Goal: Transaction & Acquisition: Book appointment/travel/reservation

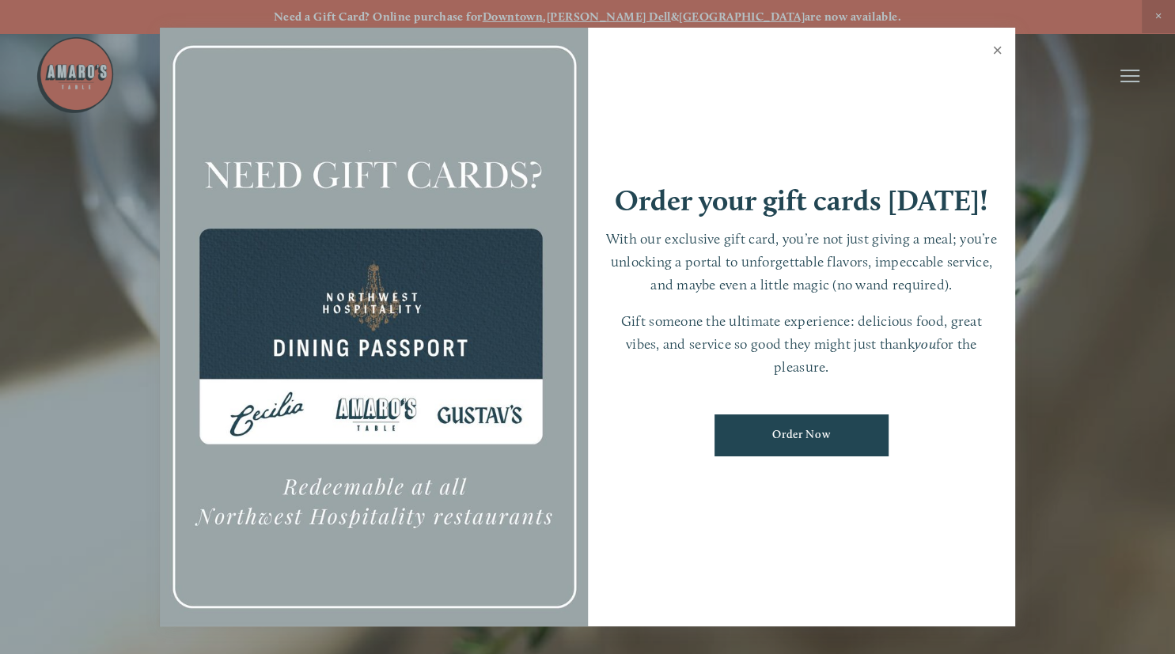
click at [997, 46] on link "Close" at bounding box center [997, 52] width 31 height 44
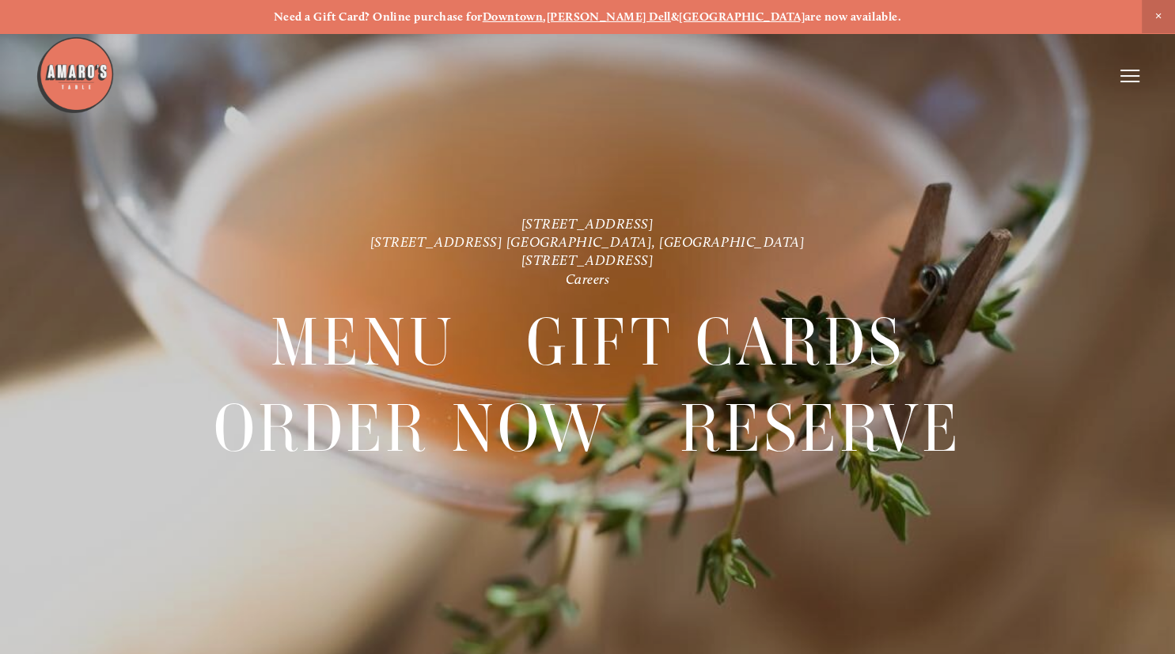
click at [1125, 76] on line at bounding box center [1129, 76] width 19 height 0
click at [844, 74] on span "Menu" at bounding box center [846, 75] width 29 height 13
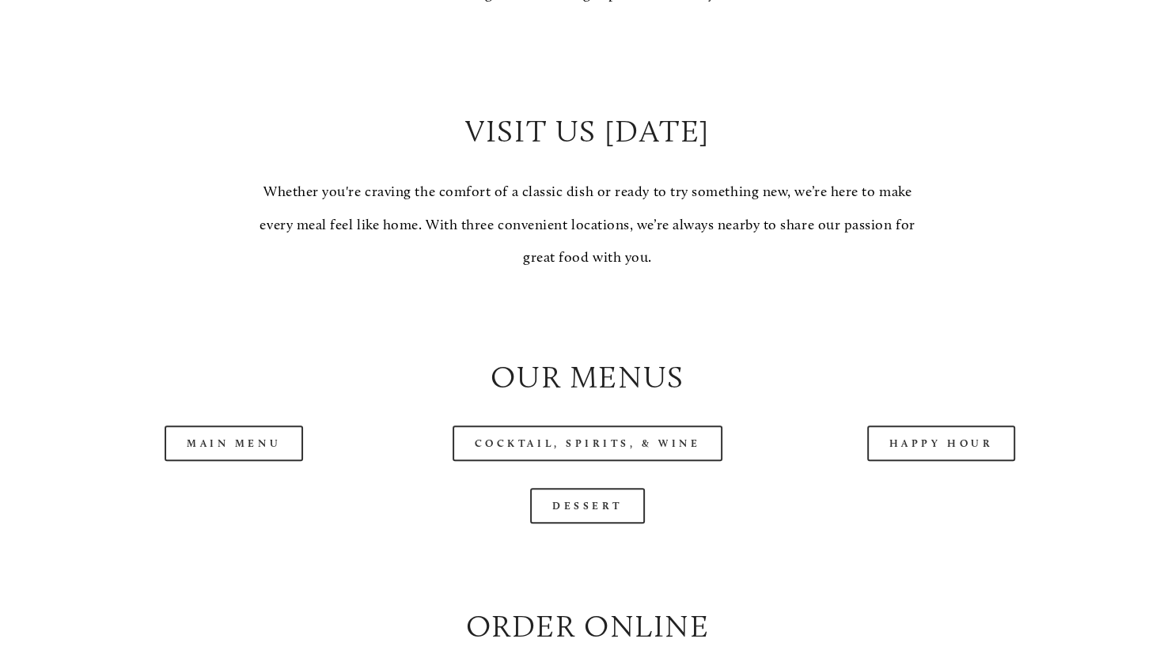
scroll to position [1336, 0]
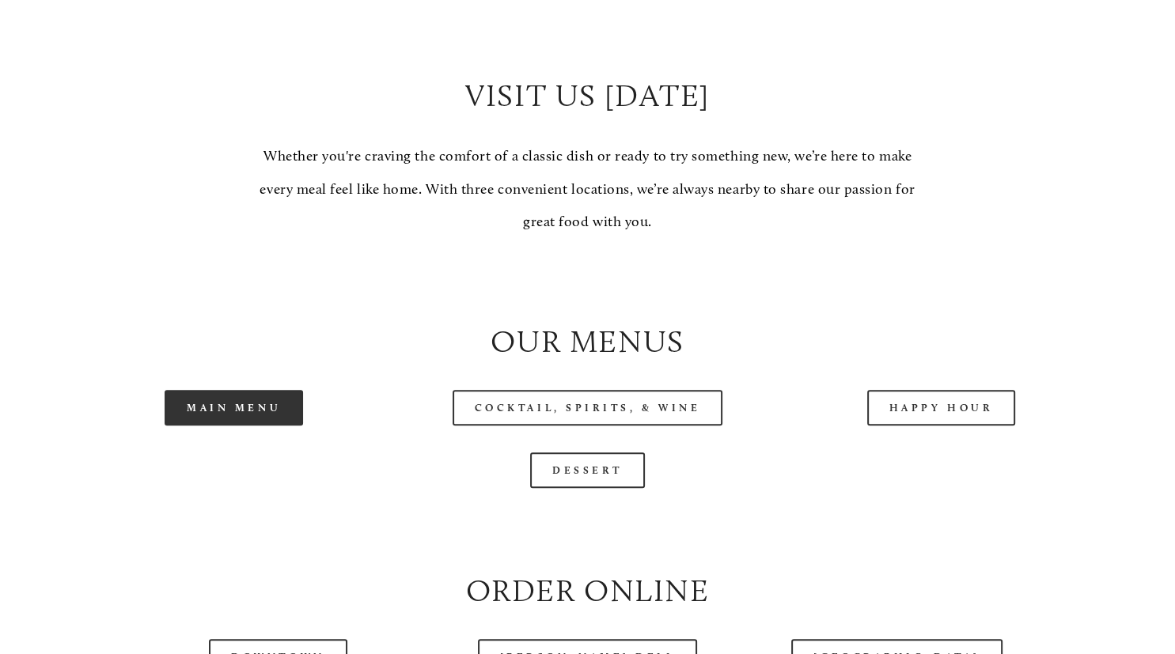
click at [235, 426] on link "Main Menu" at bounding box center [234, 408] width 138 height 36
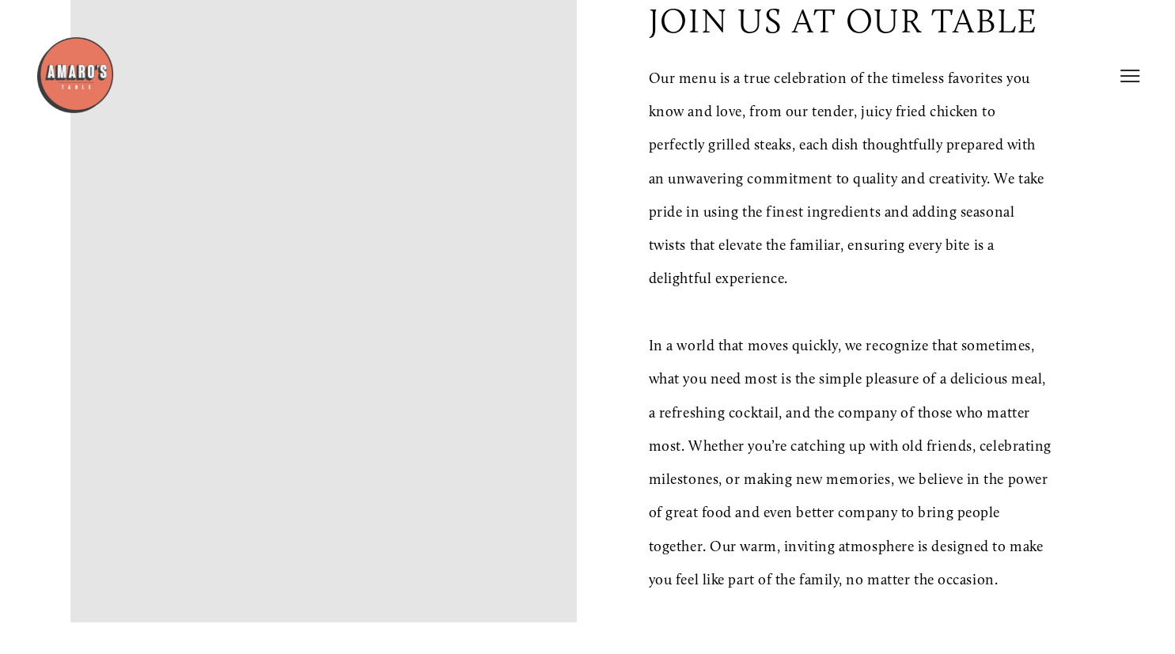
scroll to position [0, 0]
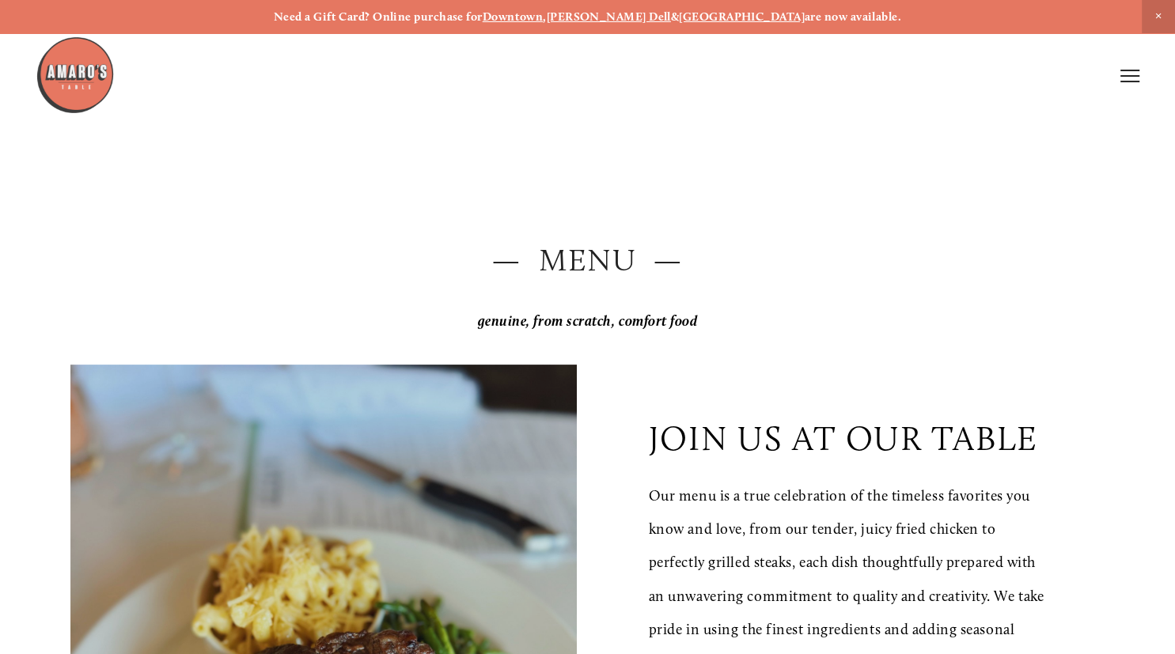
click at [1133, 71] on icon at bounding box center [1129, 76] width 19 height 14
click at [1033, 78] on span "Reserve" at bounding box center [1032, 75] width 36 height 13
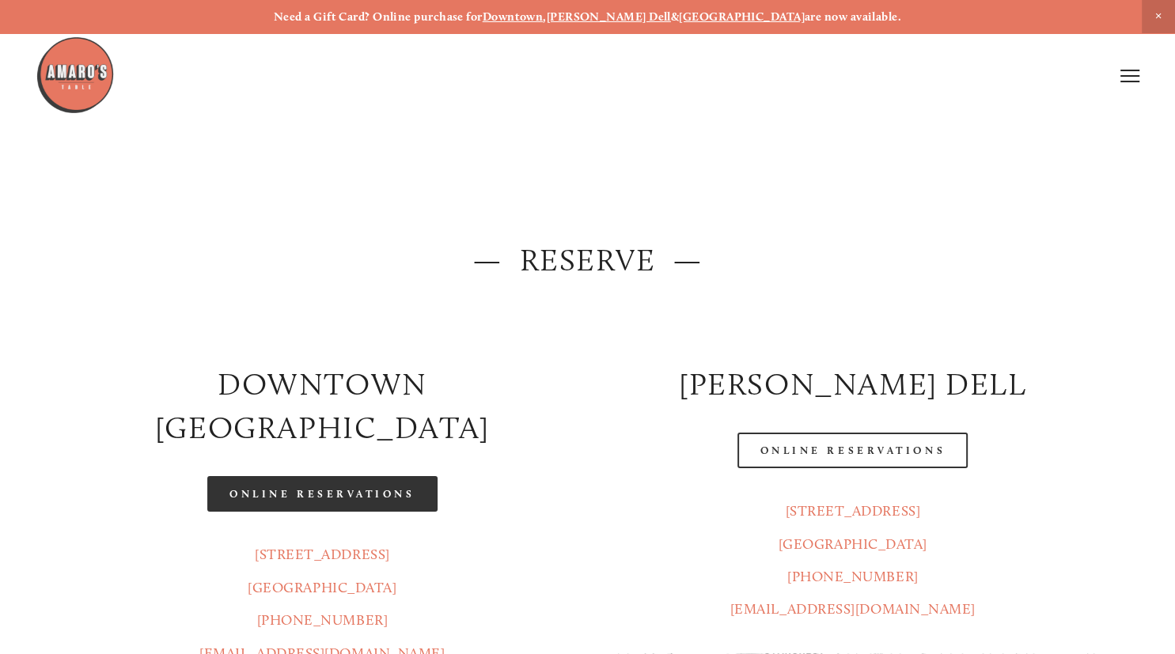
click at [337, 476] on link "Online Reservations" at bounding box center [321, 494] width 229 height 36
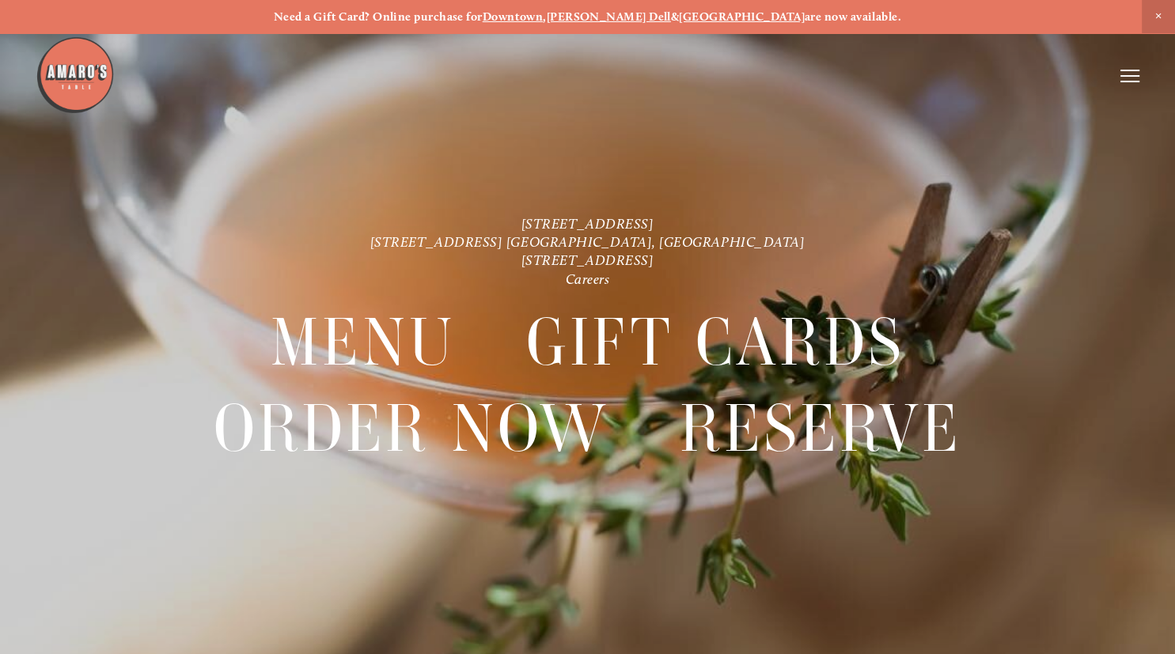
click at [1136, 70] on line at bounding box center [1129, 70] width 19 height 0
click at [1030, 74] on span "Reserve" at bounding box center [1032, 75] width 36 height 13
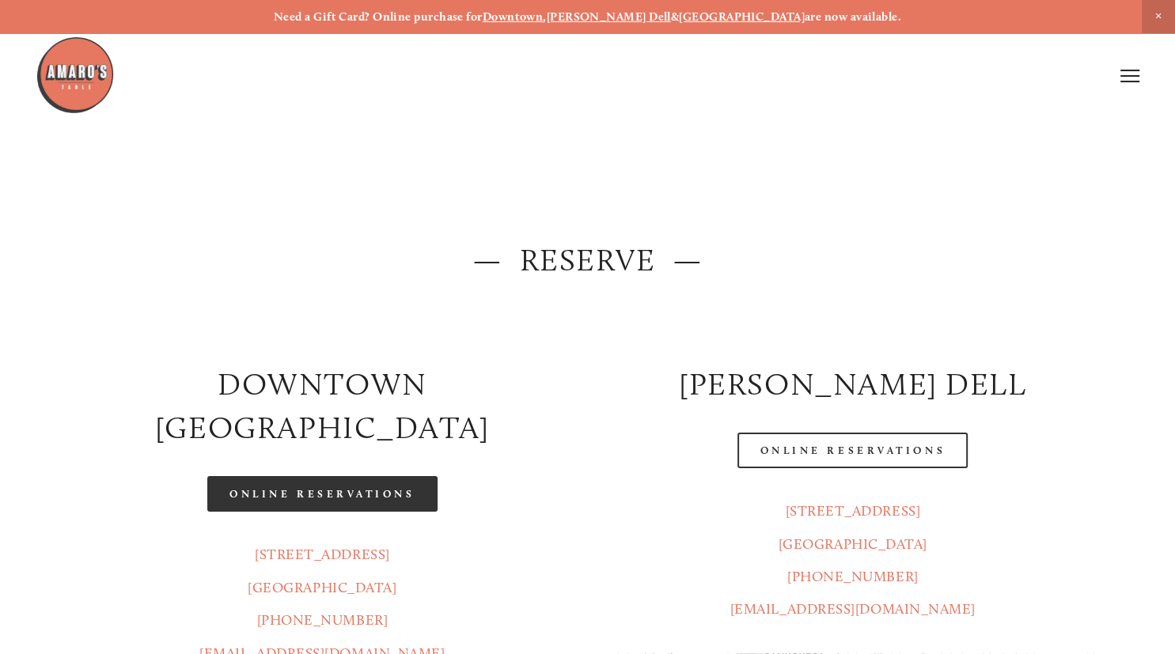
click at [280, 476] on link "Online Reservations" at bounding box center [321, 494] width 229 height 36
